Goal: Task Accomplishment & Management: Manage account settings

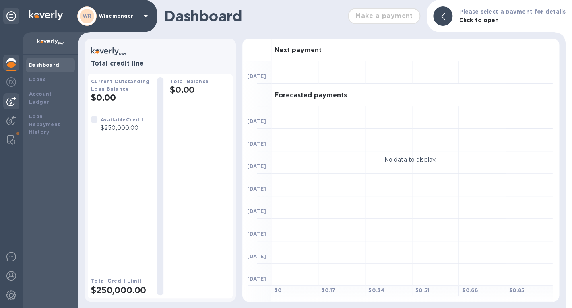
click at [12, 103] on img at bounding box center [11, 102] width 10 height 10
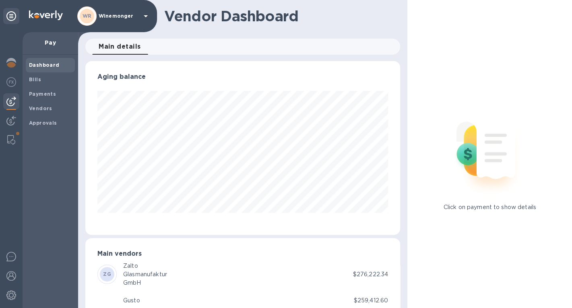
scroll to position [174, 315]
click at [35, 79] on b "Bills" at bounding box center [35, 79] width 12 height 6
